Goal: Task Accomplishment & Management: Manage account settings

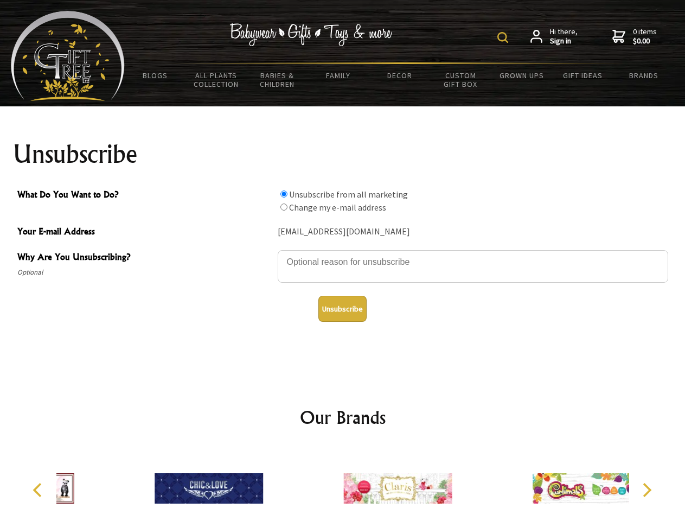
click at [505, 37] on img at bounding box center [502, 37] width 11 height 11
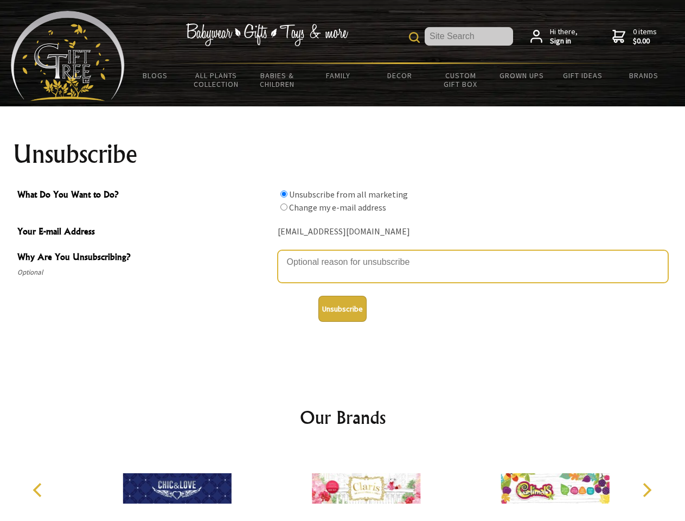
click at [343, 254] on textarea "Why Are You Unsubscribing?" at bounding box center [473, 266] width 391 height 33
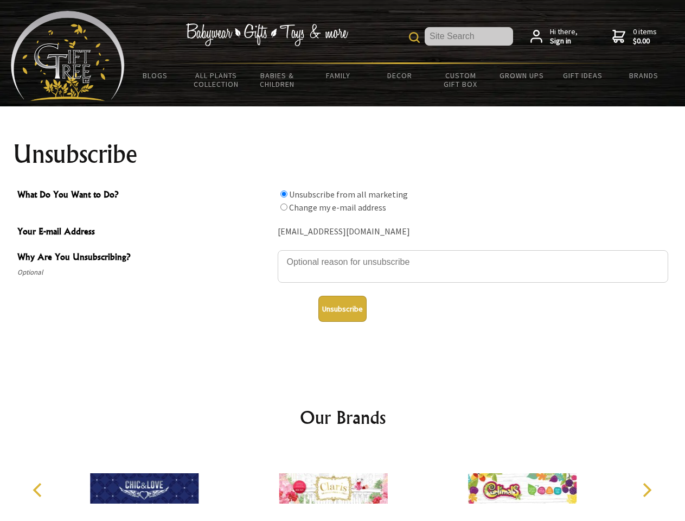
click at [284, 194] on input "What Do You Want to Do?" at bounding box center [283, 193] width 7 height 7
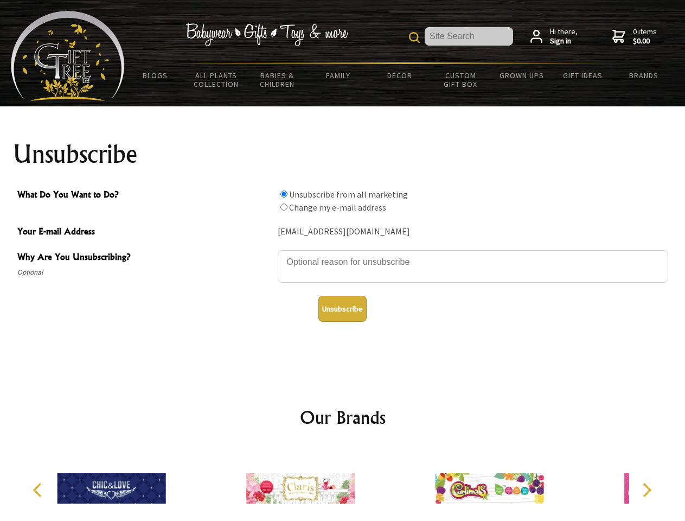
click at [284, 207] on input "What Do You Want to Do?" at bounding box center [283, 206] width 7 height 7
radio input "true"
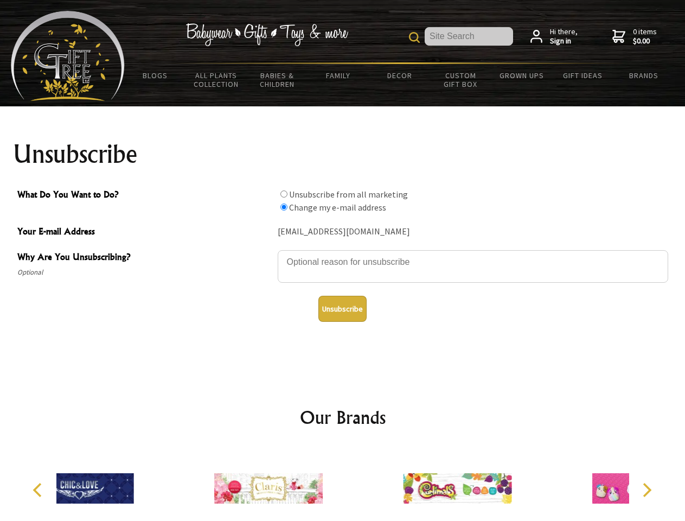
click at [342, 309] on button "Unsubscribe" at bounding box center [342, 309] width 48 height 26
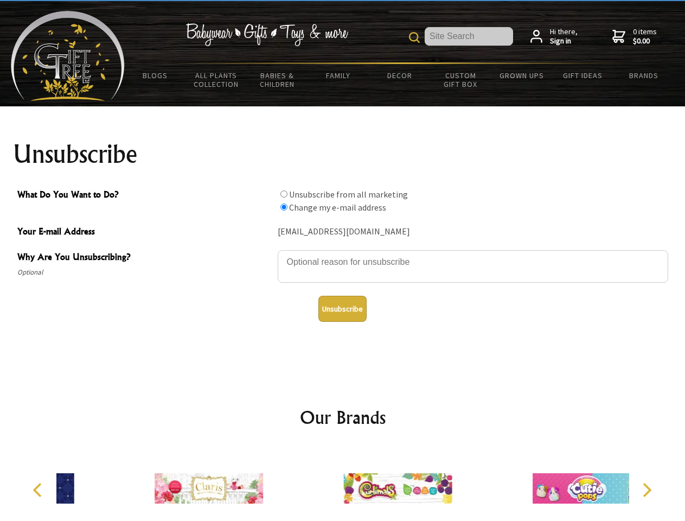
click at [343, 484] on img at bounding box center [397, 488] width 108 height 81
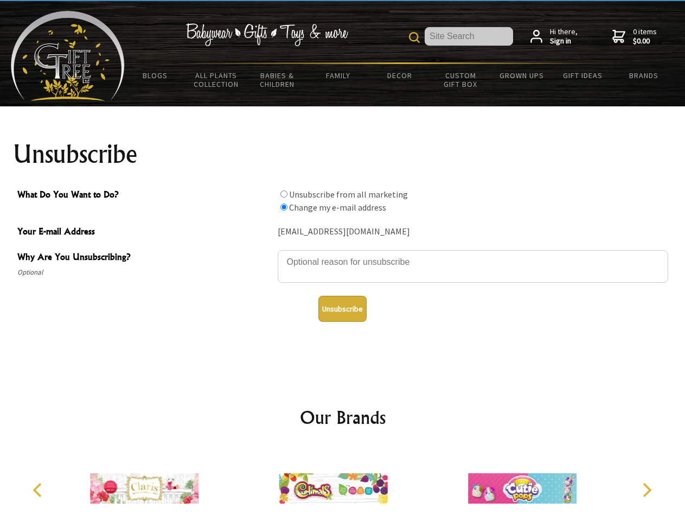
click at [39, 490] on icon "Previous" at bounding box center [38, 490] width 14 height 14
click at [647, 490] on icon "Next" at bounding box center [646, 490] width 14 height 14
